Goal: Check status: Check status

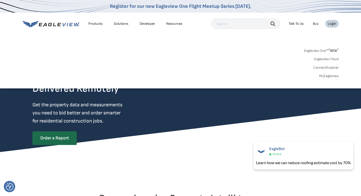
click at [332, 23] on div "Login" at bounding box center [332, 24] width 8 height 5
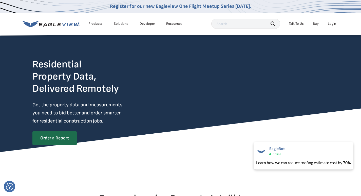
click at [333, 23] on div "Login" at bounding box center [332, 24] width 8 height 5
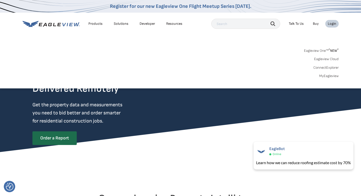
click at [179, 53] on div "Eagleview One™ * NEW * Eagleview Cloud ConnectExplorer MyEagleview" at bounding box center [181, 62] width 316 height 31
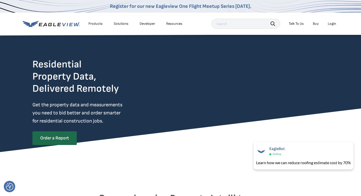
click at [331, 23] on div "Login" at bounding box center [332, 24] width 8 height 5
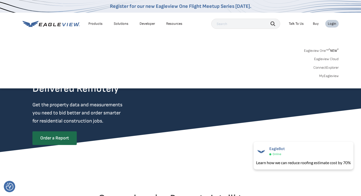
click at [331, 23] on div "Login" at bounding box center [332, 24] width 8 height 5
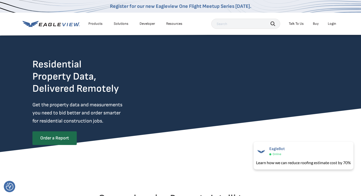
click at [331, 23] on div "Login" at bounding box center [332, 24] width 8 height 5
click at [275, 148] on span "EagleBot" at bounding box center [275, 148] width 16 height 5
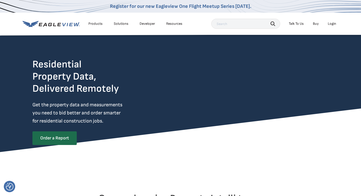
click at [332, 22] on div "Login" at bounding box center [332, 24] width 8 height 5
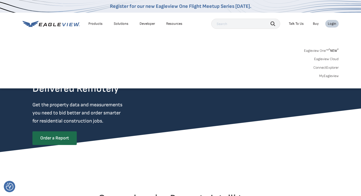
click at [332, 22] on div "Login" at bounding box center [332, 24] width 8 height 5
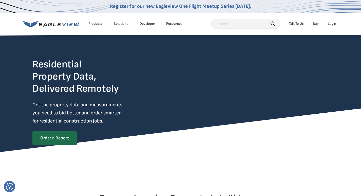
click at [332, 22] on div "Login" at bounding box center [332, 24] width 8 height 5
drag, startPoint x: 289, startPoint y: 1, endPoint x: 344, endPoint y: 27, distance: 61.7
click at [344, 27] on nav "Register for our new Eagleview One Flight Meetup Series today. Products Solutio…" at bounding box center [180, 17] width 361 height 35
click at [331, 25] on div "Login" at bounding box center [332, 24] width 8 height 5
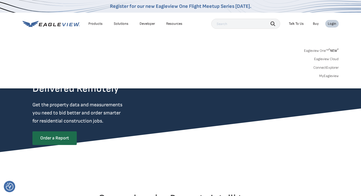
click at [328, 77] on link "MyEagleview" at bounding box center [328, 76] width 19 height 5
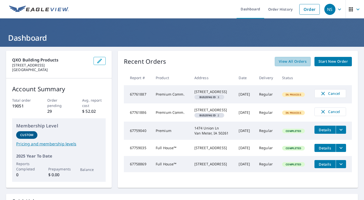
click at [280, 60] on span "View All Orders" at bounding box center [293, 61] width 28 height 6
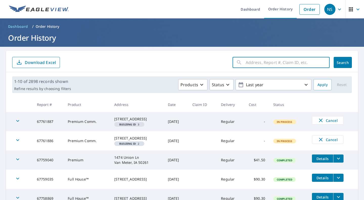
click at [267, 64] on input "text" at bounding box center [288, 62] width 84 height 14
type input "fox run"
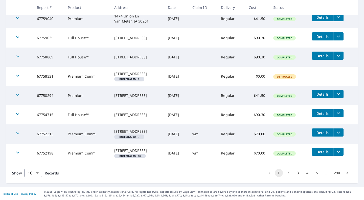
scroll to position [163, 0]
click at [285, 172] on button "2" at bounding box center [289, 173] width 8 height 8
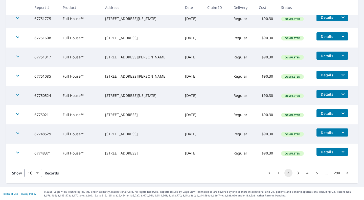
scroll to position [143, 0]
click at [294, 175] on button "3" at bounding box center [298, 173] width 8 height 8
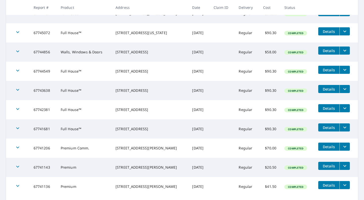
scroll to position [141, 0]
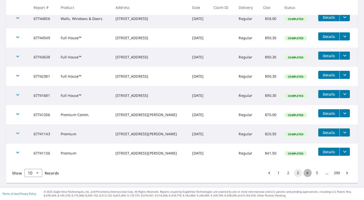
click at [305, 173] on button "4" at bounding box center [308, 173] width 8 height 8
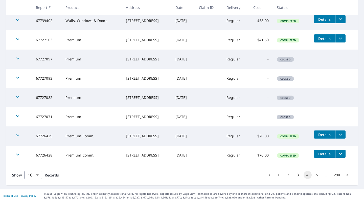
scroll to position [141, 0]
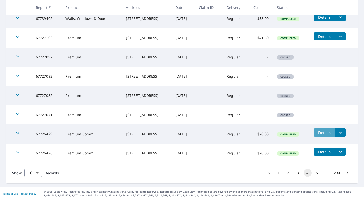
click at [321, 132] on span "Details" at bounding box center [324, 132] width 15 height 5
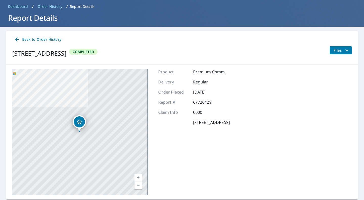
scroll to position [36, 0]
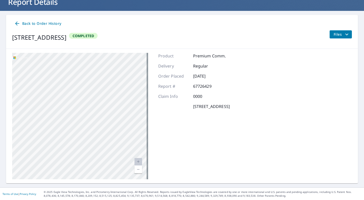
drag, startPoint x: 64, startPoint y: 121, endPoint x: 167, endPoint y: 169, distance: 112.9
click at [167, 169] on div "[STREET_ADDRESS] Aerial Road A standard road map Aerial A detailed look from ab…" at bounding box center [182, 116] width 352 height 135
click at [135, 122] on div "[STREET_ADDRESS]" at bounding box center [80, 116] width 136 height 127
drag, startPoint x: 83, startPoint y: 97, endPoint x: 153, endPoint y: 149, distance: 86.7
click at [153, 149] on div "[STREET_ADDRESS] Aerial Road A standard road map Aerial A detailed look from ab…" at bounding box center [182, 116] width 352 height 135
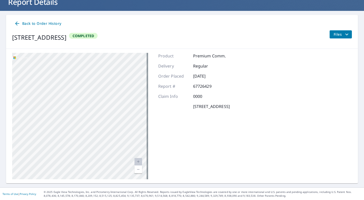
click at [136, 170] on link "Current Level 20, Zoom Out" at bounding box center [139, 170] width 8 height 8
click at [230, 161] on div "Product Premium Comm. Delivery Regular Order Placed [DATE] Report # 67726429 Cl…" at bounding box center [194, 116] width 72 height 127
click at [344, 33] on icon "filesDropdownBtn-67726429" at bounding box center [347, 34] width 6 height 6
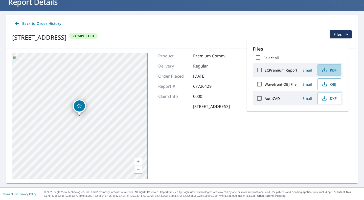
click at [328, 70] on span "PDF" at bounding box center [329, 70] width 16 height 6
